Goal: Transaction & Acquisition: Purchase product/service

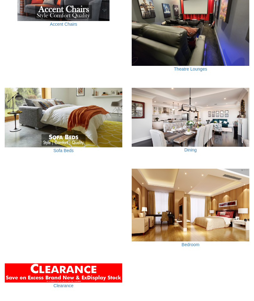
scroll to position [513, 0]
click at [197, 38] on img at bounding box center [191, 22] width 118 height 88
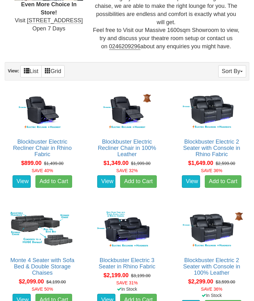
scroll to position [327, 0]
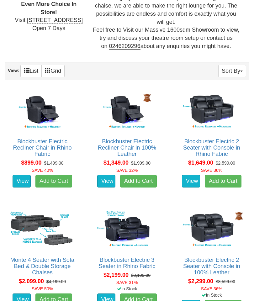
click at [213, 227] on img at bounding box center [212, 230] width 68 height 42
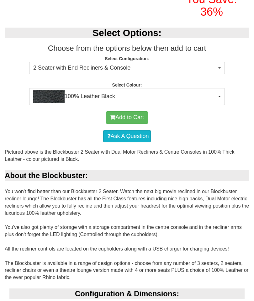
click at [225, 106] on button "100% Leather Black" at bounding box center [127, 97] width 196 height 17
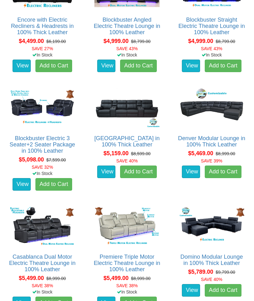
scroll to position [1636, 0]
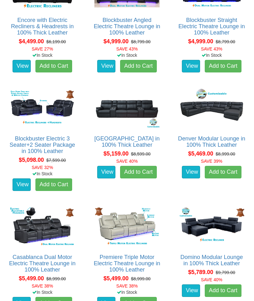
click at [18, 109] on img at bounding box center [42, 108] width 68 height 42
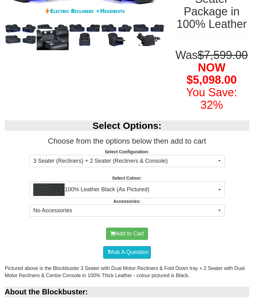
scroll to position [139, 0]
click at [220, 198] on button "100% Leather Black (As Pictured)" at bounding box center [127, 190] width 196 height 17
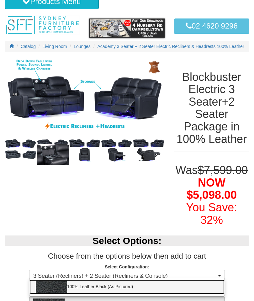
scroll to position [22, 0]
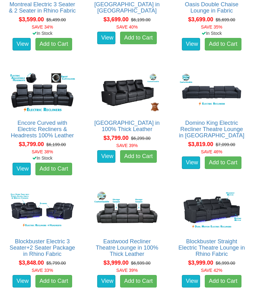
scroll to position [1177, 0]
